Goal: Information Seeking & Learning: Learn about a topic

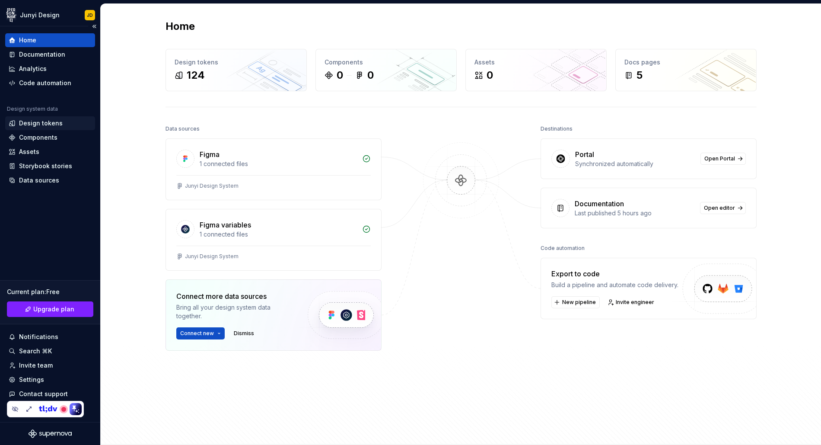
click at [48, 125] on div "Design tokens" at bounding box center [41, 123] width 44 height 9
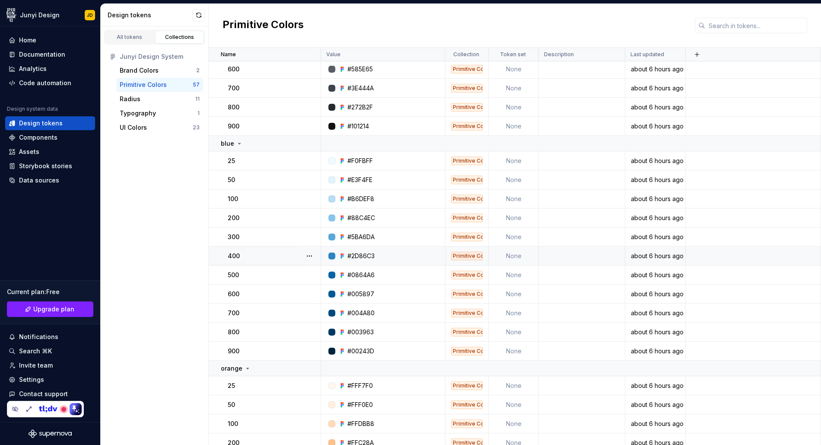
scroll to position [794, 0]
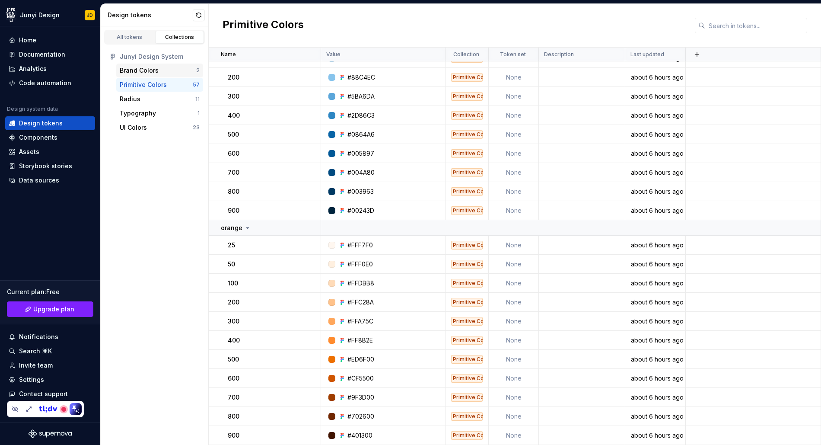
click at [137, 68] on div "Brand Colors" at bounding box center [139, 70] width 39 height 9
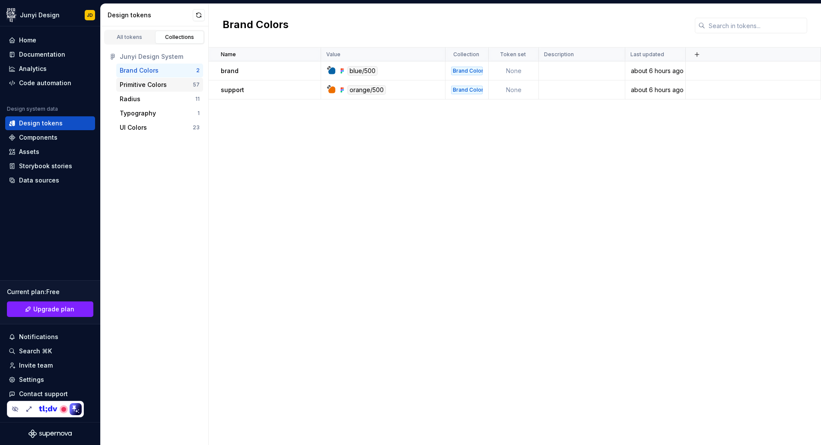
click at [148, 84] on div "Primitive Colors" at bounding box center [143, 84] width 47 height 9
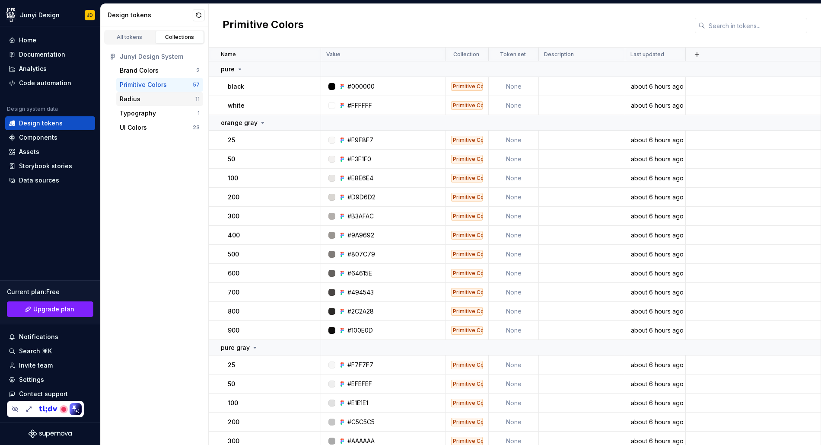
click at [138, 101] on div "Radius" at bounding box center [130, 99] width 21 height 9
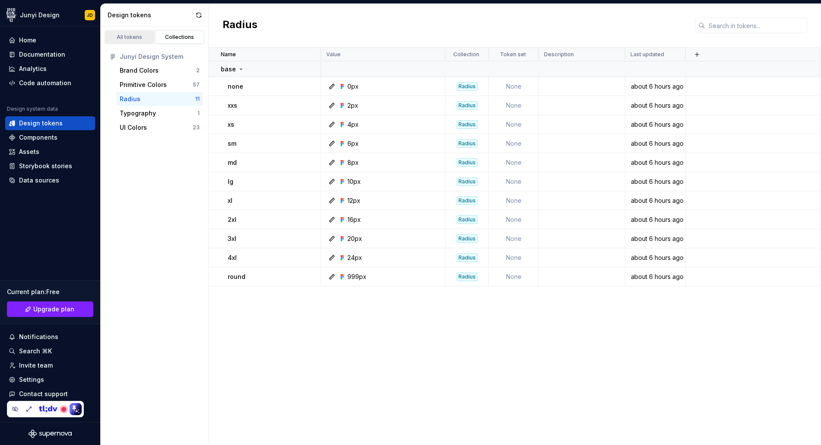
click at [131, 39] on div "All tokens" at bounding box center [129, 37] width 43 height 7
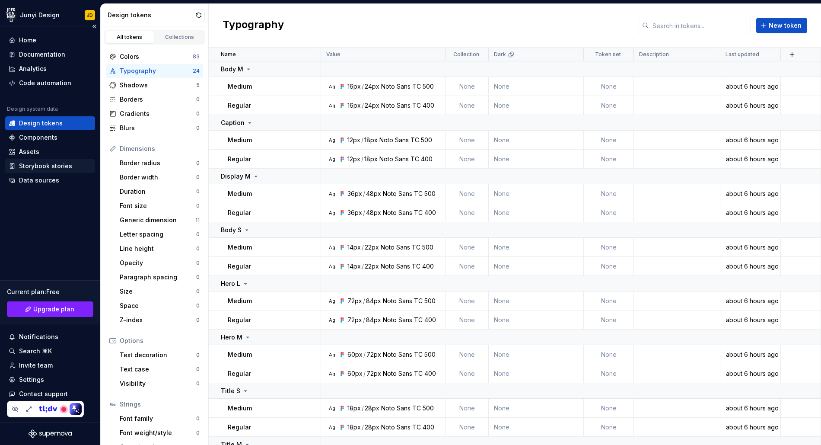
click at [44, 167] on div "Storybook stories" at bounding box center [45, 166] width 53 height 9
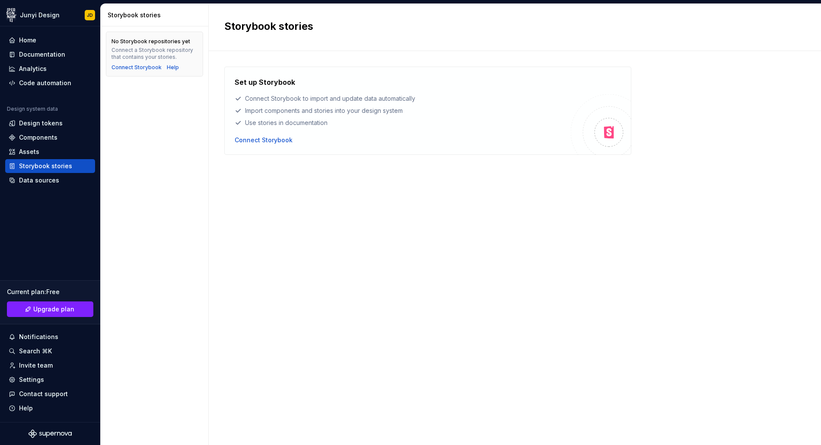
click at [269, 334] on div "Set up Storybook Connect Storybook to import and update data automatically Impo…" at bounding box center [514, 239] width 581 height 345
